Goal: Information Seeking & Learning: Learn about a topic

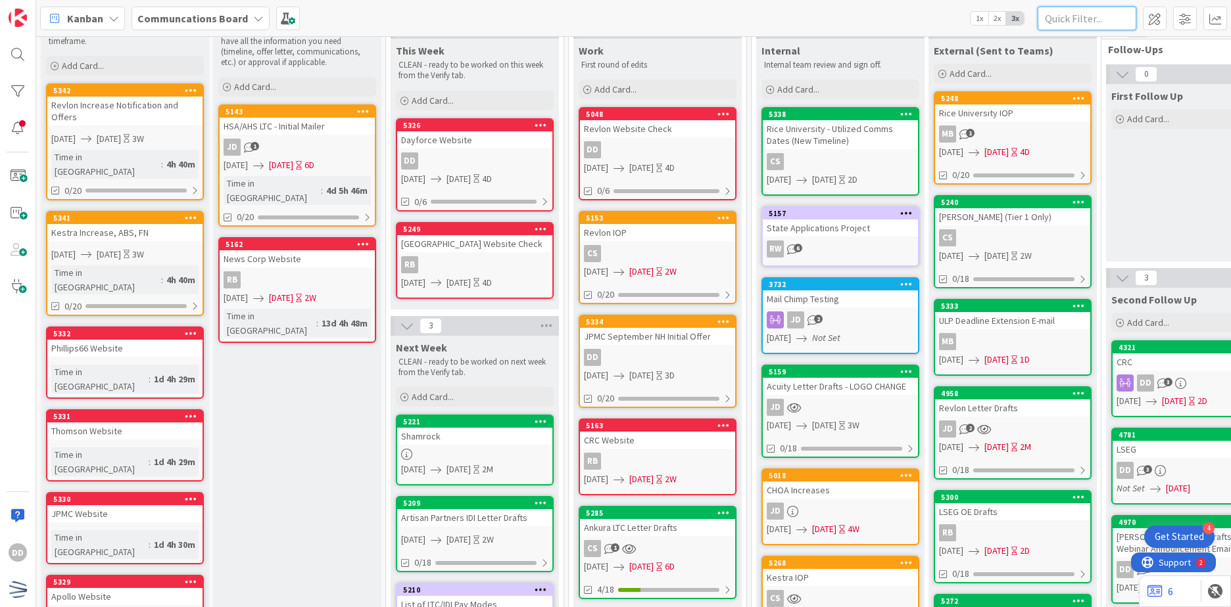
drag, startPoint x: 1130, startPoint y: 24, endPoint x: 1104, endPoint y: 22, distance: 25.7
click at [1128, 24] on input "text" at bounding box center [1086, 19] width 99 height 24
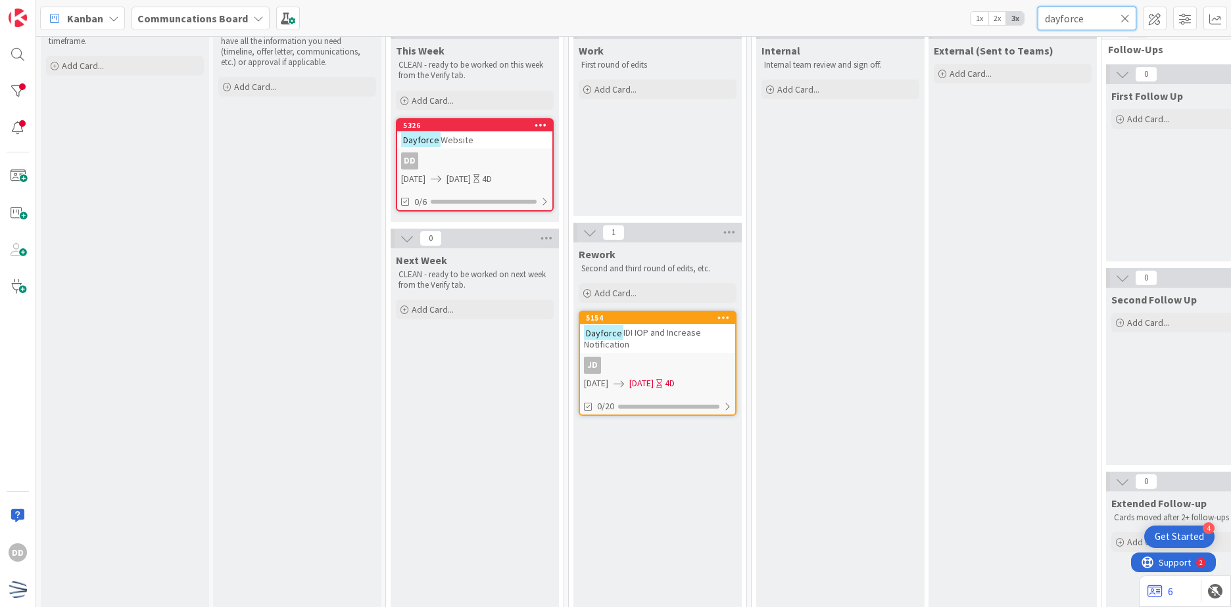
type input "dayforce"
click at [679, 345] on div "Dayforce IDI IOP and Increase Notification" at bounding box center [657, 338] width 155 height 29
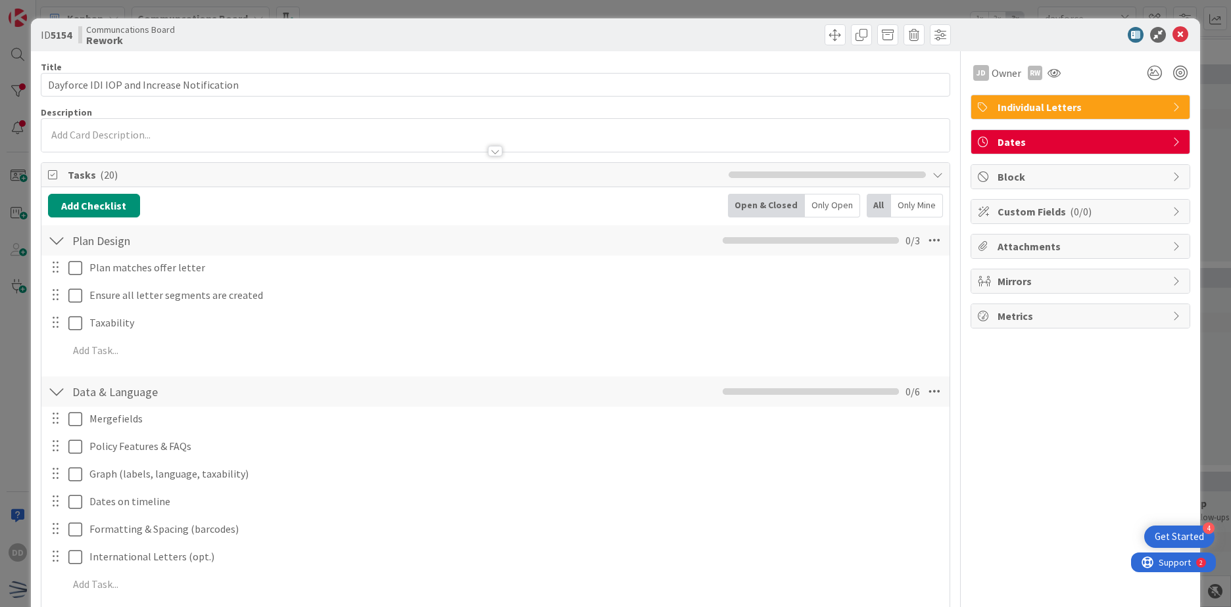
click at [485, 145] on div at bounding box center [495, 145] width 908 height 14
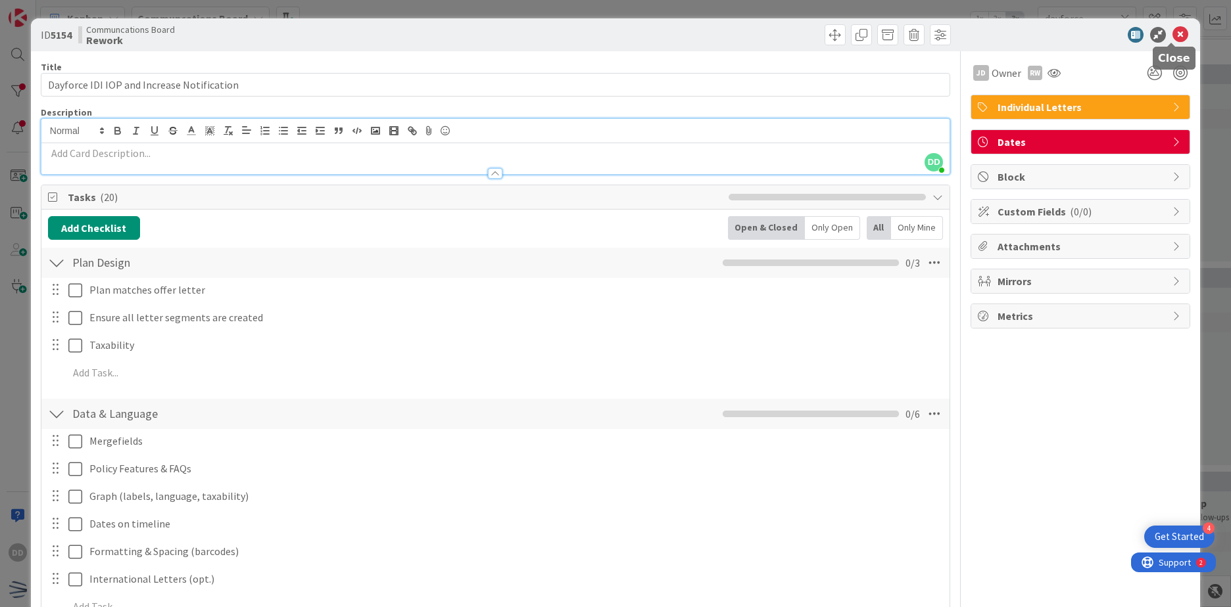
click at [1173, 33] on icon at bounding box center [1180, 35] width 16 height 16
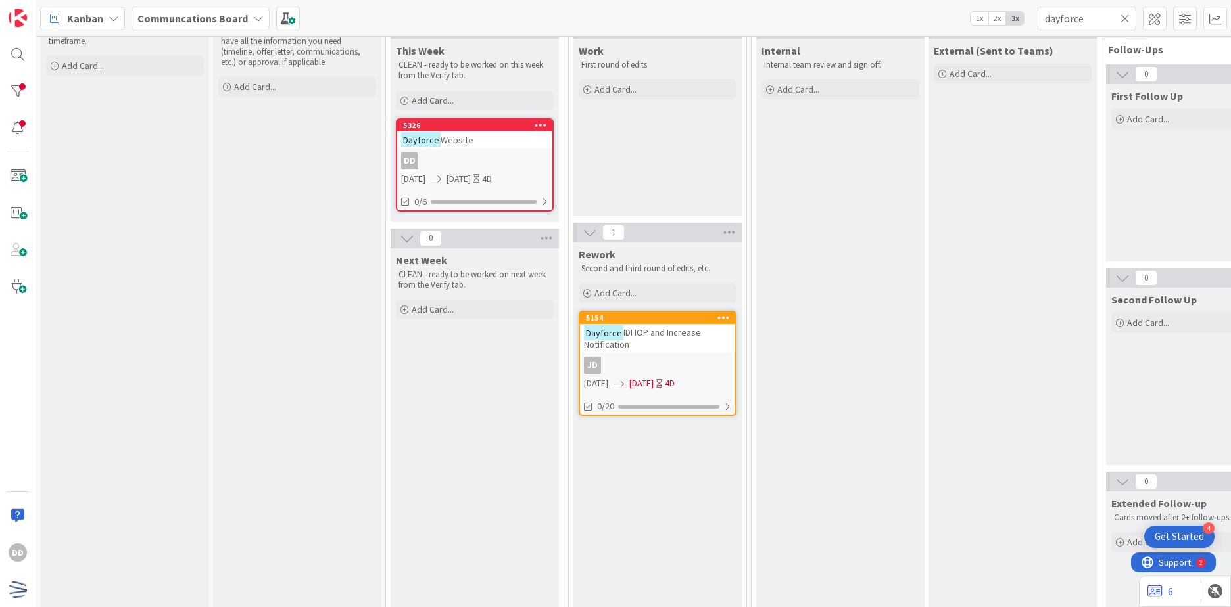
click at [684, 348] on div "Dayforce IDI IOP and Increase Notification" at bounding box center [657, 338] width 155 height 29
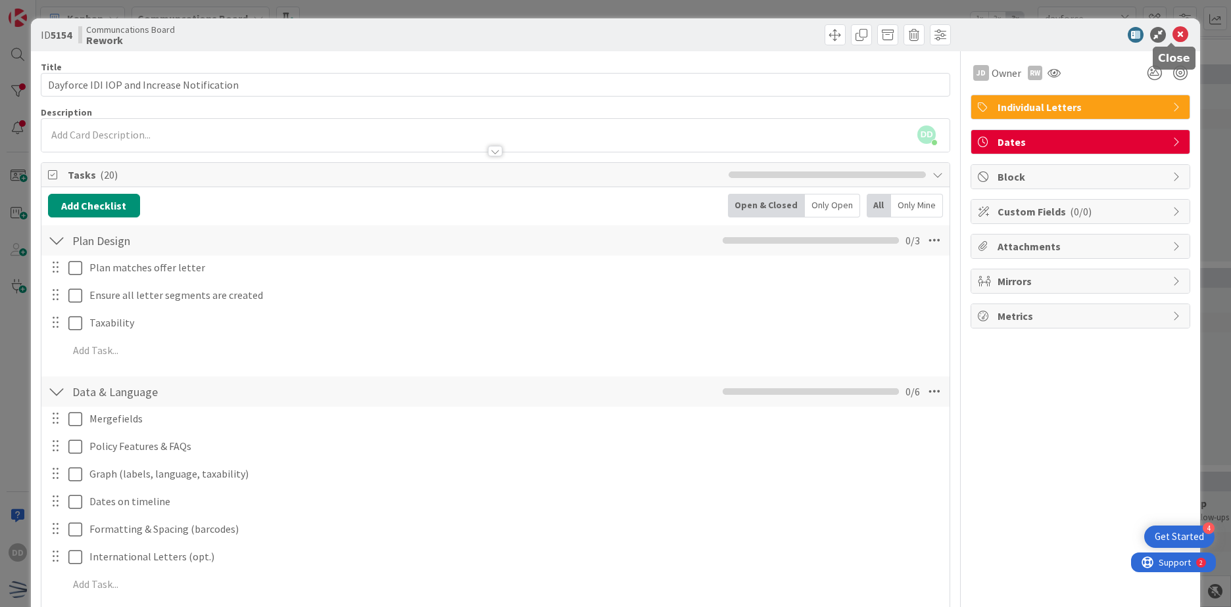
click at [1172, 35] on icon at bounding box center [1180, 35] width 16 height 16
